Goal: Information Seeking & Learning: Learn about a topic

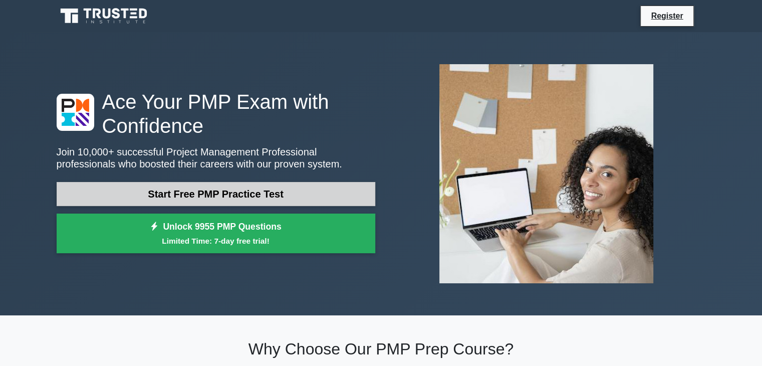
click at [216, 194] on link "Start Free PMP Practice Test" at bounding box center [216, 194] width 319 height 24
click at [256, 197] on link "Start Free PMP Practice Test" at bounding box center [216, 194] width 319 height 24
